Goal: Task Accomplishment & Management: Manage account settings

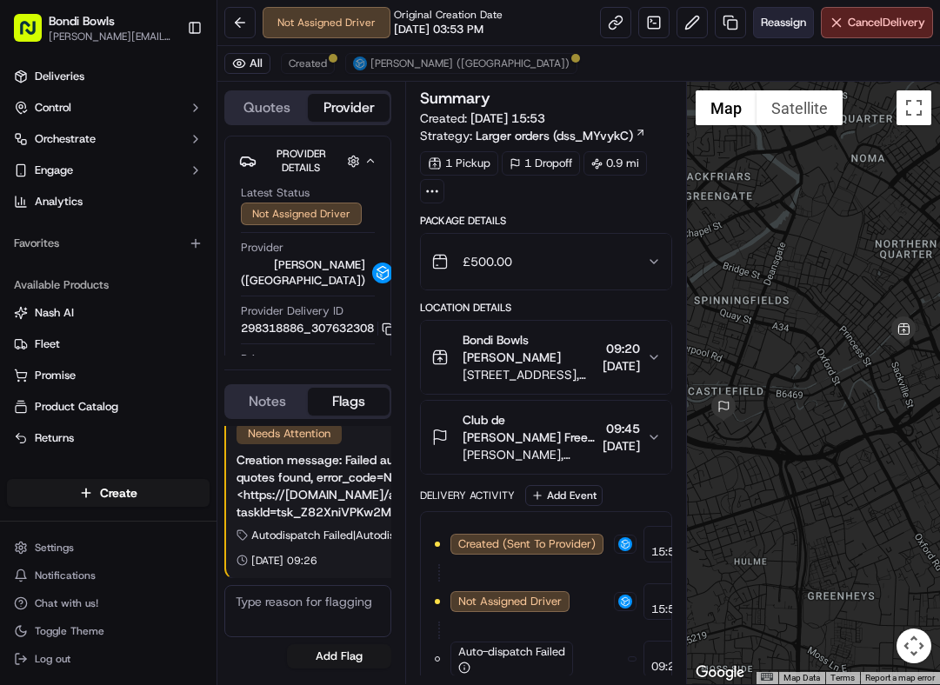
click at [781, 19] on span "Reassign" at bounding box center [783, 23] width 45 height 16
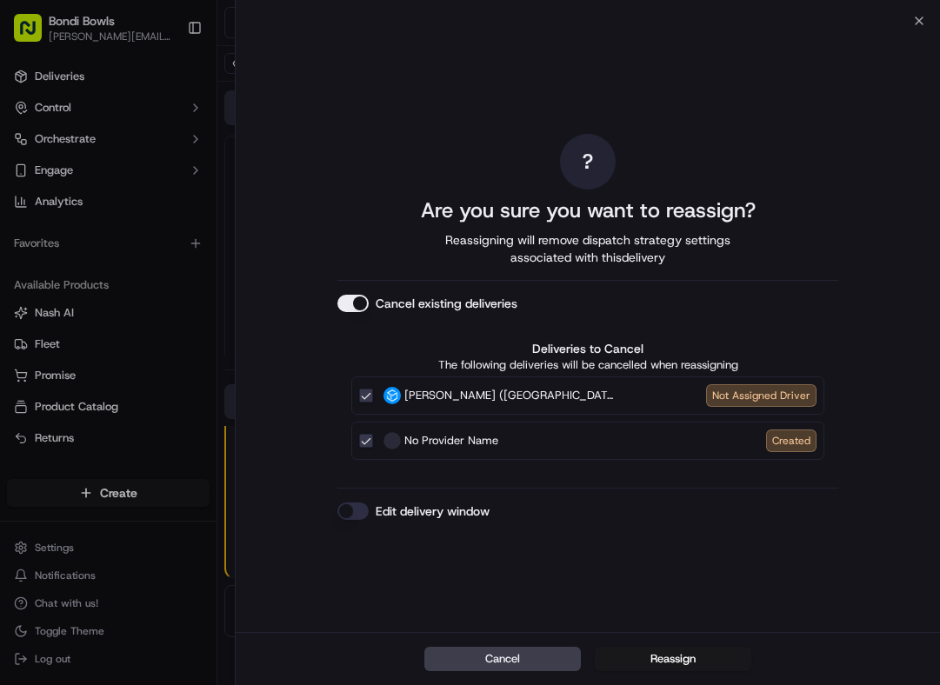
click at [366, 395] on button "Stuart (UK) Not Assigned Driver" at bounding box center [366, 396] width 14 height 14
click at [662, 659] on button "Reassign" at bounding box center [673, 659] width 156 height 24
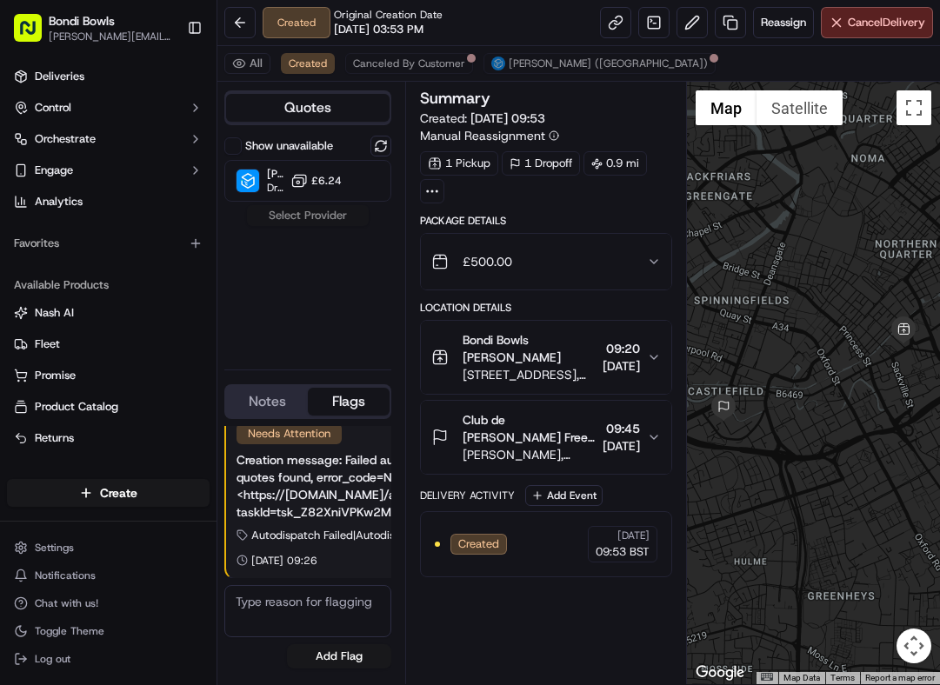
click at [310, 212] on div "Show unavailable Stuart (UK) Dropoff ETA - £6.24 Select Provider" at bounding box center [307, 246] width 167 height 220
click at [305, 216] on div "Show unavailable Stuart (UK) Dropoff ETA - £6.24 Select Provider" at bounding box center [307, 246] width 167 height 220
click at [312, 208] on div "Show unavailable Stuart (UK) Dropoff ETA - £6.24 Select Provider" at bounding box center [307, 246] width 167 height 220
click at [777, 23] on span "Reassign" at bounding box center [783, 23] width 45 height 16
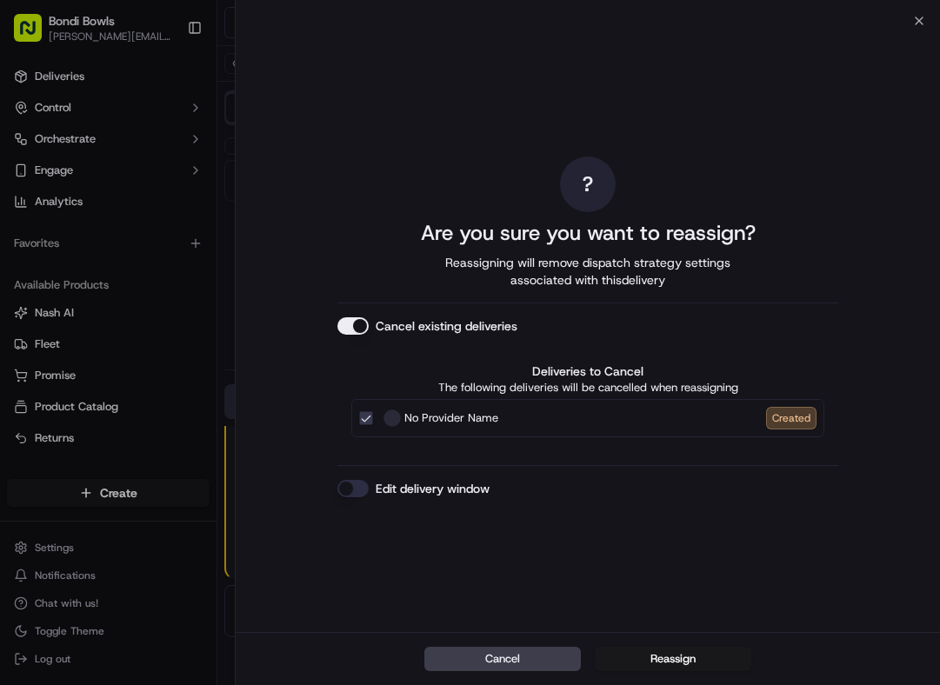
click at [351, 484] on button "Edit delivery window" at bounding box center [352, 488] width 31 height 17
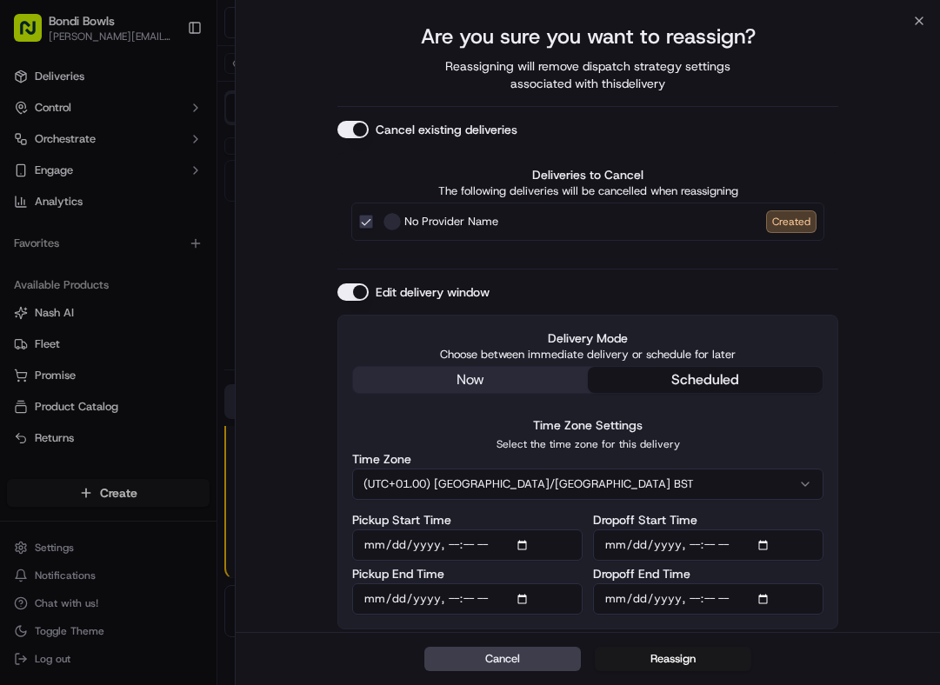
scroll to position [65, 0]
click at [668, 659] on button "Reassign" at bounding box center [673, 659] width 156 height 24
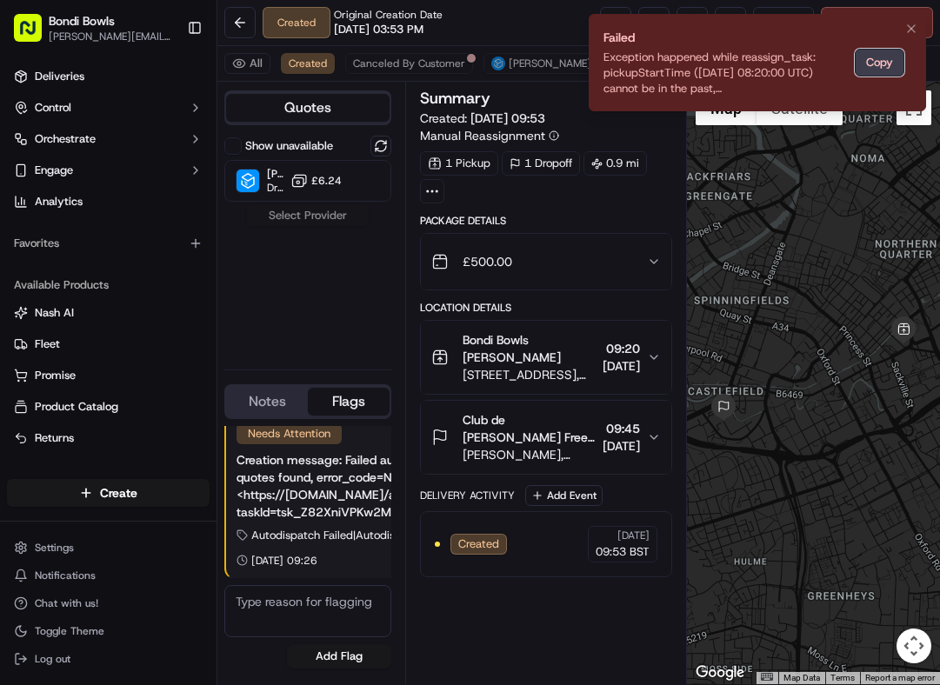
click at [881, 65] on button "Copy" at bounding box center [880, 63] width 50 height 28
click at [878, 66] on button "Copy" at bounding box center [880, 63] width 50 height 28
click at [913, 29] on icon "Notifications (F8)" at bounding box center [911, 29] width 14 height 14
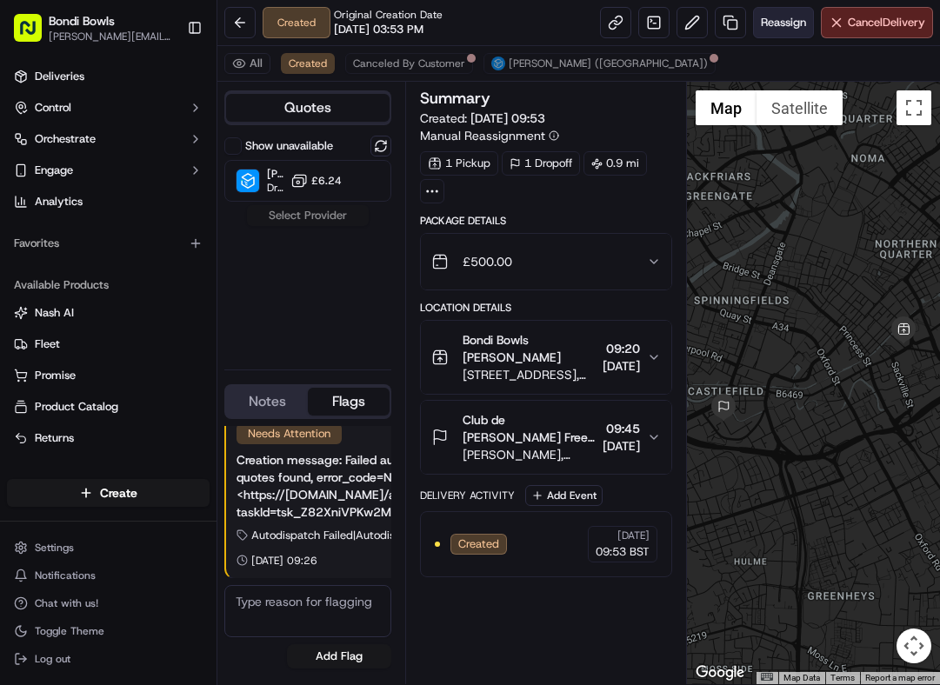
click at [784, 21] on span "Reassign" at bounding box center [783, 23] width 45 height 16
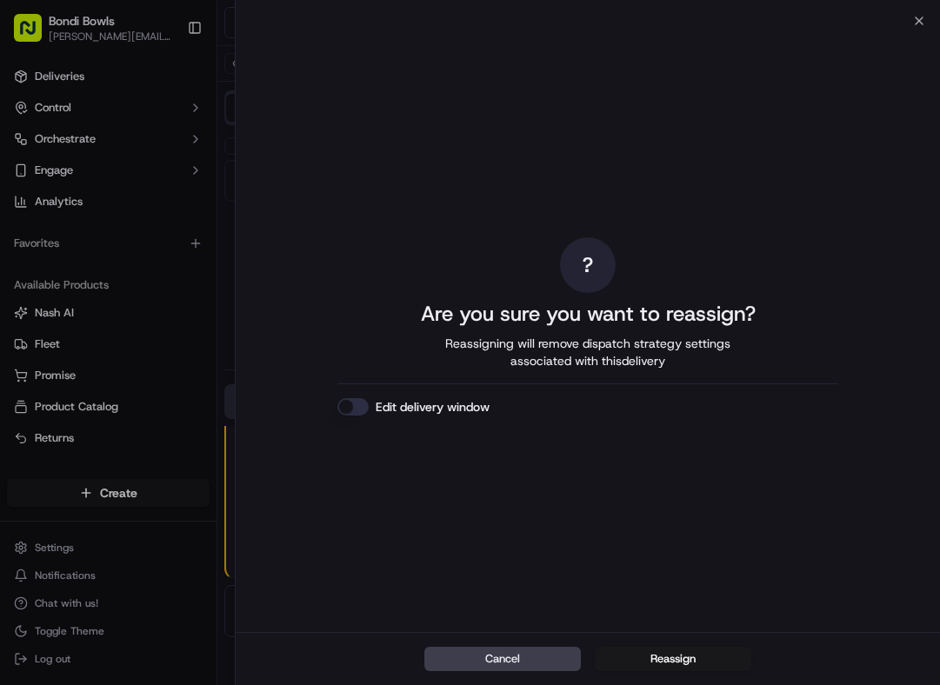
click at [749, 134] on div "? Are you sure you want to reassign? Reassigning will remove dispatch strategy …" at bounding box center [587, 326] width 501 height 604
